Goal: Task Accomplishment & Management: Complete application form

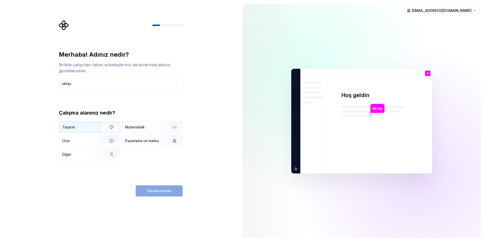
type input "oktay"
click at [82, 126] on div "Tasarım" at bounding box center [78, 127] width 33 height 5
click at [159, 188] on button "Devam etmek" at bounding box center [159, 190] width 47 height 11
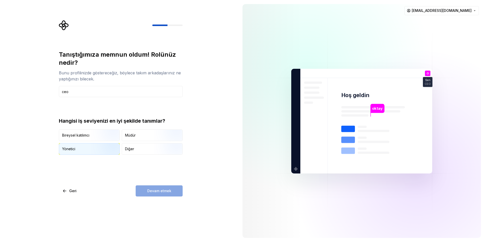
type input "ceo"
click at [87, 148] on div "Yönetici" at bounding box center [89, 148] width 60 height 11
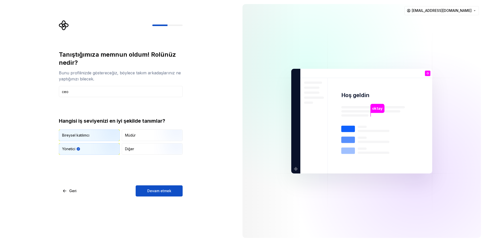
click at [102, 133] on img "button" at bounding box center [107, 142] width 32 height 34
click at [156, 189] on font "Devam etmek" at bounding box center [159, 191] width 24 height 4
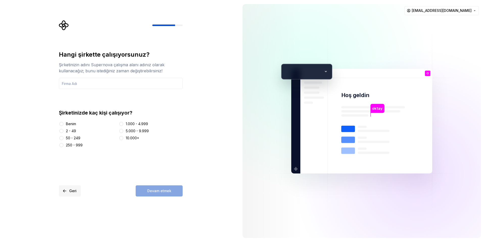
click at [75, 190] on font "Geri" at bounding box center [72, 191] width 7 height 4
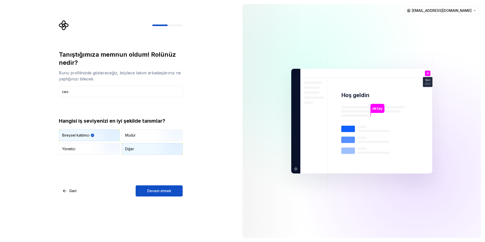
click at [137, 151] on div "Diğer" at bounding box center [152, 148] width 60 height 11
click at [132, 135] on font "Müdür" at bounding box center [130, 135] width 11 height 4
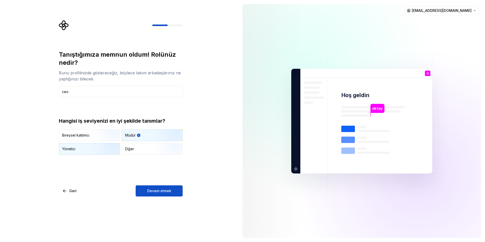
click at [95, 146] on img "button" at bounding box center [107, 155] width 32 height 34
click at [128, 134] on font "Müdür" at bounding box center [130, 135] width 11 height 4
click at [93, 150] on img "button" at bounding box center [107, 155] width 32 height 34
click at [147, 190] on button "Devam etmek" at bounding box center [159, 190] width 47 height 11
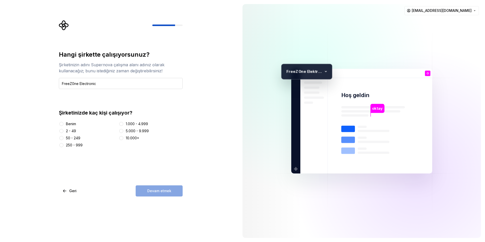
drag, startPoint x: 93, startPoint y: 85, endPoint x: 97, endPoint y: 84, distance: 3.4
click at [97, 84] on input "FreeZ0ne Electronic" at bounding box center [121, 83] width 124 height 11
type input "FreeZ0ne"
click at [61, 124] on button "Benim" at bounding box center [61, 124] width 4 height 4
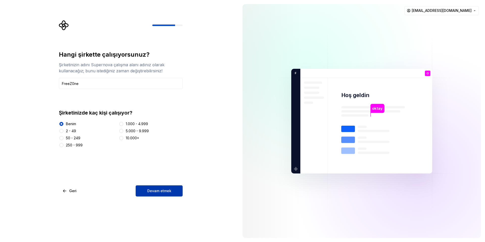
click at [146, 191] on button "Devam etmek" at bounding box center [159, 190] width 47 height 11
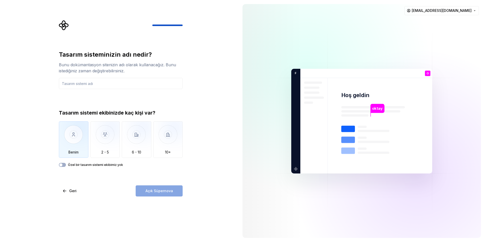
click at [79, 135] on img "button" at bounding box center [74, 138] width 30 height 34
click at [86, 165] on font "Özel bir tasarım sistemi ekibimiz yok" at bounding box center [95, 165] width 55 height 4
click at [66, 165] on button "Özel bir tasarım sistemi ekibimiz yok" at bounding box center [62, 165] width 7 height 4
click at [98, 83] on input "text" at bounding box center [121, 83] width 124 height 11
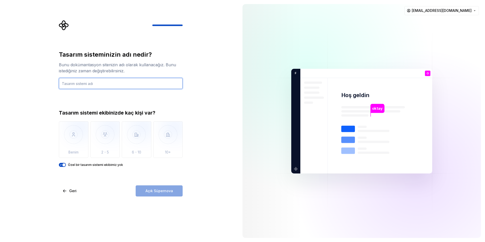
type input "a"
type input "FreeZ0ne Design"
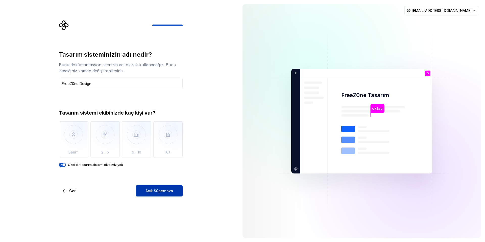
click at [154, 190] on font "Açık Süpernova" at bounding box center [160, 191] width 28 height 4
